Goal: Obtain resource: Download file/media

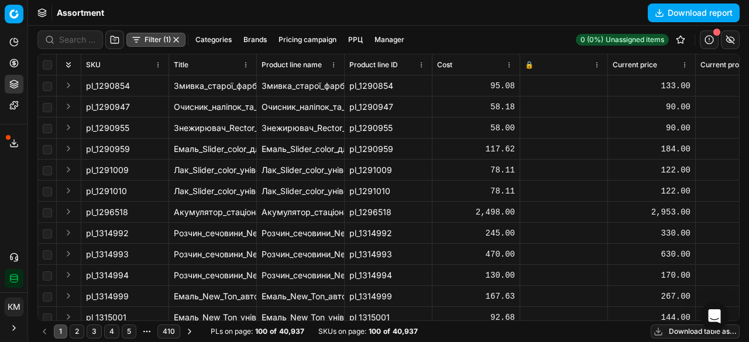
click at [670, 16] on button "Download report" at bounding box center [693, 13] width 92 height 19
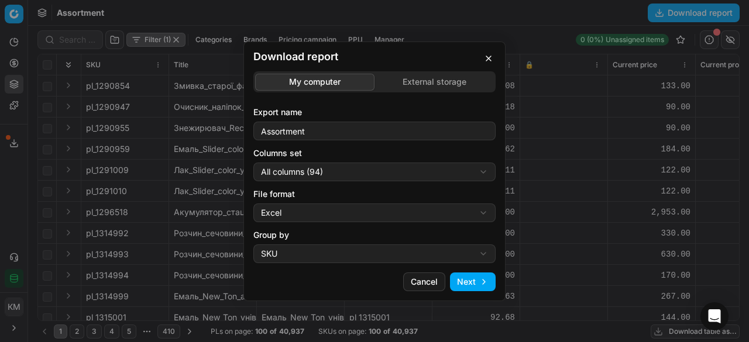
click at [461, 287] on button "Next" at bounding box center [473, 282] width 46 height 19
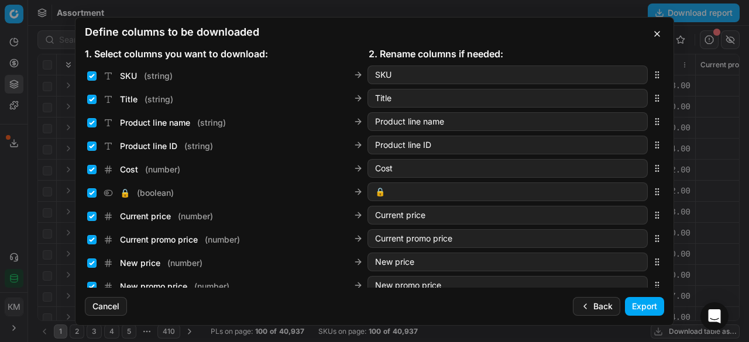
click at [639, 303] on button "Export" at bounding box center [644, 306] width 39 height 19
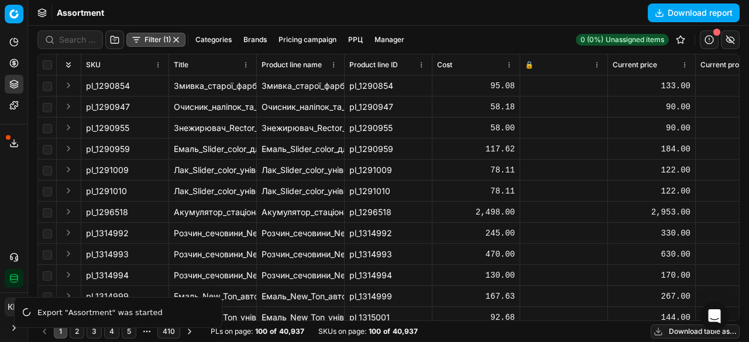
click at [13, 148] on button "Export service" at bounding box center [14, 143] width 19 height 19
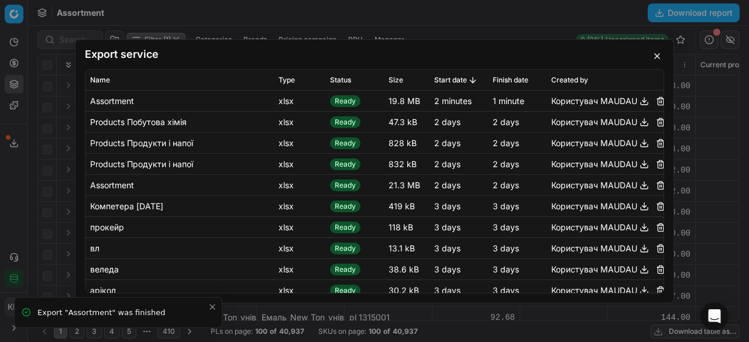
click at [637, 104] on button "button" at bounding box center [644, 101] width 14 height 14
